Goal: Task Accomplishment & Management: Use online tool/utility

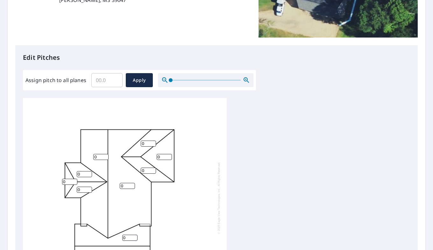
scroll to position [159, 0]
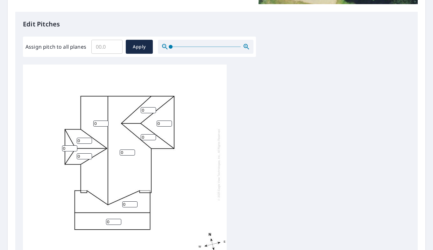
click at [132, 205] on input "0" at bounding box center [129, 205] width 15 height 6
type input "11"
click at [112, 221] on input "0" at bounding box center [113, 222] width 15 height 6
type input "0"
type input "11"
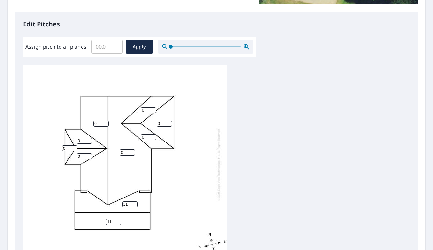
drag, startPoint x: 83, startPoint y: 140, endPoint x: 75, endPoint y: 140, distance: 8.6
click at [75, 140] on div "0 0 11 11 0 0 0 0 0 0" at bounding box center [125, 165] width 204 height 200
type input "6"
drag, startPoint x: 81, startPoint y: 155, endPoint x: 72, endPoint y: 154, distance: 8.6
click at [72, 154] on div "0 0 11 11 0 0 0 6 0 0" at bounding box center [125, 165] width 204 height 200
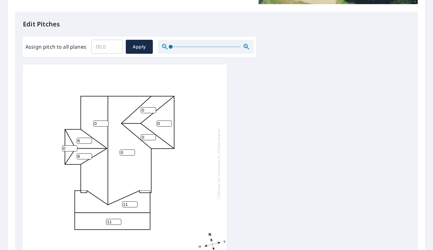
type input "6"
drag, startPoint x: 67, startPoint y: 148, endPoint x: 53, endPoint y: 145, distance: 14.1
click at [53, 145] on div "0 0 11 11 0 0 0 6 6 0" at bounding box center [125, 165] width 204 height 200
type input "6"
drag, startPoint x: 128, startPoint y: 152, endPoint x: 113, endPoint y: 150, distance: 15.5
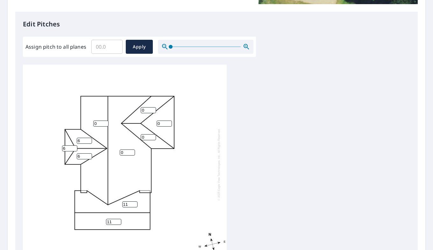
click at [113, 150] on div "0 0 11 11 0 0 0 6 6 6" at bounding box center [125, 165] width 204 height 200
type input "6"
drag, startPoint x: 97, startPoint y: 122, endPoint x: 87, endPoint y: 120, distance: 9.4
click at [87, 120] on div "6 0 11 11 0 0 0 6 6 6" at bounding box center [125, 165] width 204 height 200
type input "6"
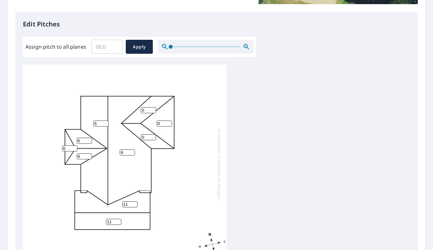
drag, startPoint x: 148, startPoint y: 112, endPoint x: 141, endPoint y: 111, distance: 6.1
click at [141, 111] on input "0" at bounding box center [148, 110] width 15 height 6
type input "6"
drag, startPoint x: 167, startPoint y: 124, endPoint x: 157, endPoint y: 123, distance: 9.6
click at [157, 123] on input "2" at bounding box center [164, 124] width 15 height 6
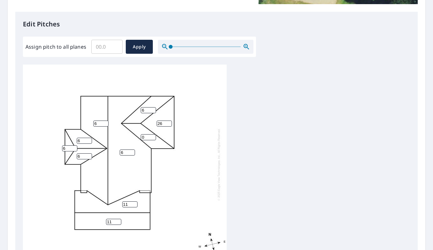
type input "2"
type input "6"
drag, startPoint x: 135, startPoint y: 132, endPoint x: 130, endPoint y: 131, distance: 5.2
click at [141, 134] on input "3" at bounding box center [148, 137] width 15 height 6
type input "3"
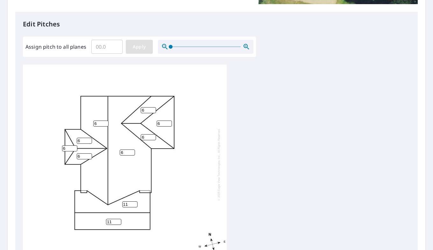
type input "6"
click at [146, 44] on span "Apply" at bounding box center [139, 47] width 17 height 8
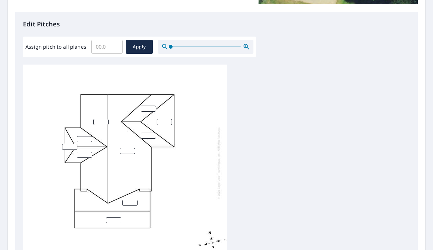
click at [134, 195] on div at bounding box center [125, 163] width 204 height 200
click at [130, 200] on input "number" at bounding box center [129, 203] width 15 height 6
type input "11"
click at [114, 218] on input "number" at bounding box center [113, 221] width 15 height 6
type input "11"
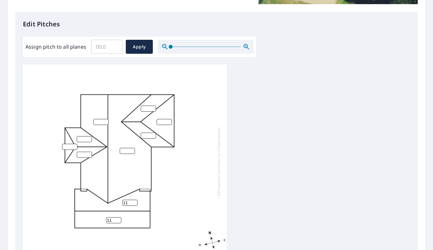
click at [68, 144] on input "number" at bounding box center [69, 147] width 15 height 6
type input "6"
click at [79, 152] on input "number" at bounding box center [84, 155] width 15 height 6
type input "6"
click at [80, 136] on input "number" at bounding box center [84, 139] width 15 height 6
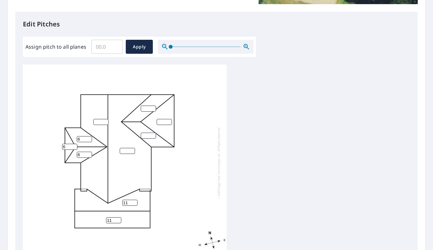
type input "6"
click at [101, 119] on input "number" at bounding box center [100, 122] width 15 height 6
type input "6"
click at [125, 148] on input "number" at bounding box center [127, 151] width 15 height 6
type input "6"
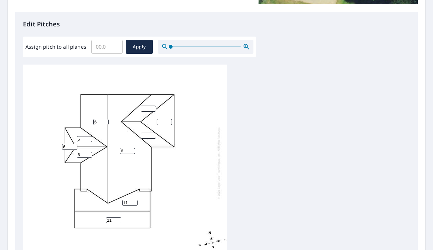
click at [147, 133] on input "number" at bounding box center [148, 136] width 15 height 6
type input "6"
click at [168, 119] on input "0" at bounding box center [164, 122] width 15 height 6
type input "06"
click at [151, 106] on input "1" at bounding box center [148, 109] width 15 height 6
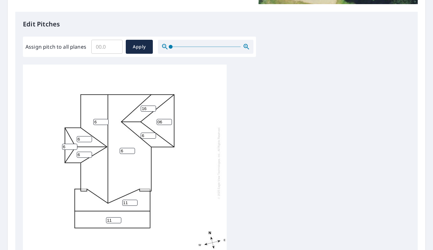
type input "1"
type input "6"
click at [164, 119] on input "06" at bounding box center [164, 122] width 15 height 6
type input "0"
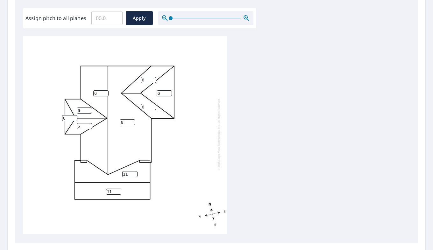
scroll to position [254, 0]
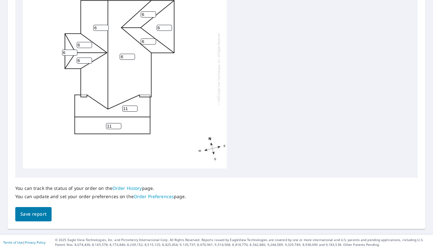
type input "6"
click at [38, 220] on button "Save report" at bounding box center [33, 214] width 36 height 14
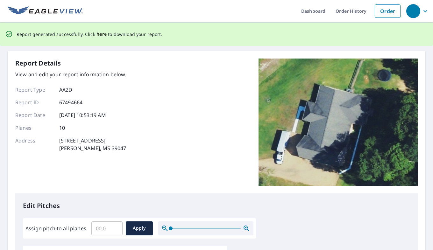
scroll to position [0, 0]
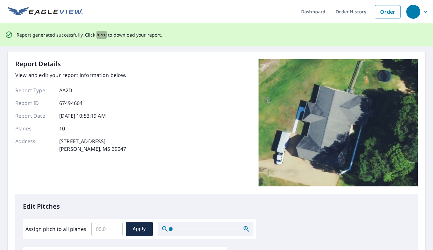
click at [100, 33] on span "here" at bounding box center [102, 35] width 11 height 8
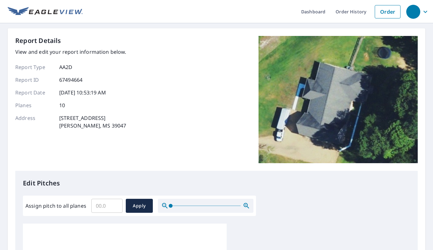
click at [63, 26] on div "Dashboard Order History Order Report Details View and edit your report informat…" at bounding box center [216, 125] width 433 height 250
